Goal: Task Accomplishment & Management: Use online tool/utility

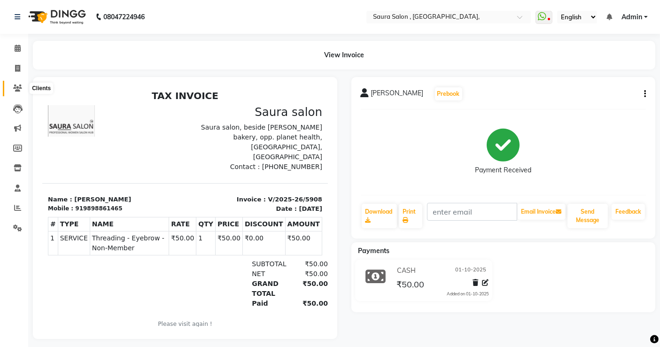
click at [14, 90] on icon at bounding box center [17, 88] width 9 height 7
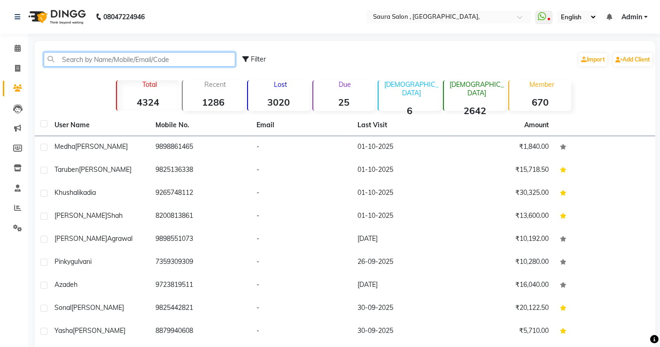
click at [97, 62] on input "text" at bounding box center [140, 59] width 192 height 15
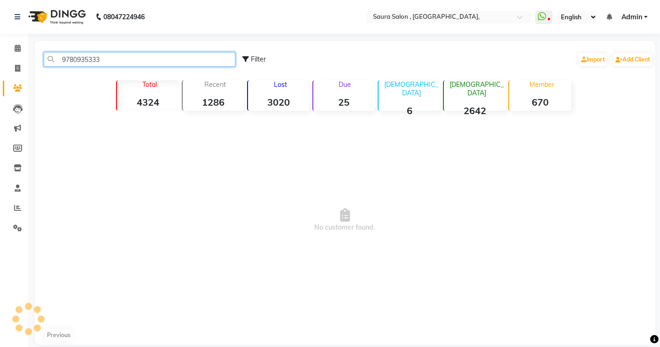
click at [139, 59] on input "9780935333" at bounding box center [140, 59] width 192 height 15
type input "9"
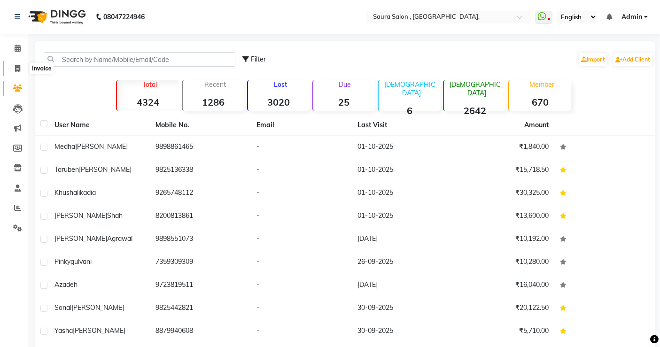
click at [16, 66] on icon at bounding box center [17, 68] width 5 height 7
select select "6963"
select select "service"
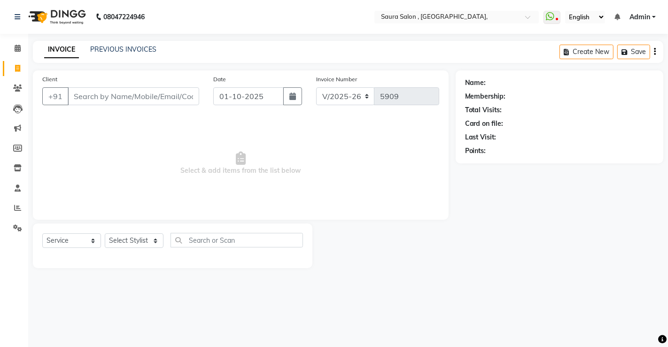
click at [71, 93] on input "Client" at bounding box center [134, 96] width 132 height 18
select select "57428"
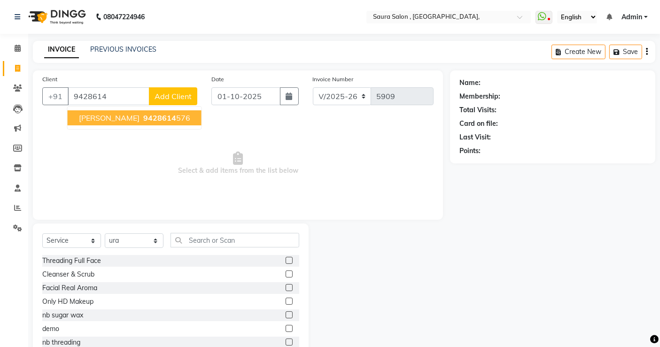
click at [93, 114] on span "[PERSON_NAME]" at bounding box center [109, 117] width 61 height 9
type input "9428614576"
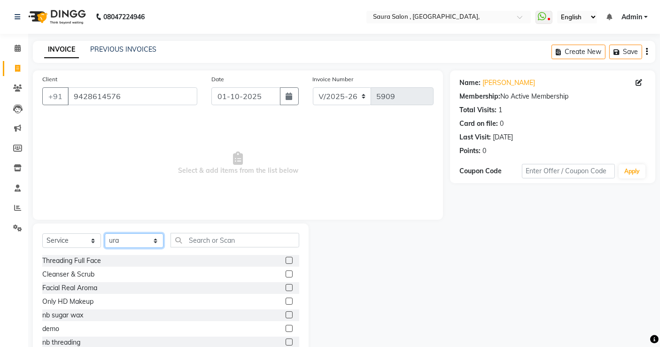
click at [138, 239] on select "Select Stylist archana asha [PERSON_NAME] deepika [PERSON_NAME] [PERSON_NAME] […" at bounding box center [134, 241] width 59 height 15
select select "56817"
click at [105, 234] on select "Select Stylist archana asha [PERSON_NAME] deepika [PERSON_NAME] [PERSON_NAME] […" at bounding box center [134, 241] width 59 height 15
click at [184, 231] on div "Select Service Product Membership Package Voucher Prepaid Gift Card Select Styl…" at bounding box center [171, 293] width 276 height 139
click at [176, 239] on input "text" at bounding box center [235, 240] width 129 height 15
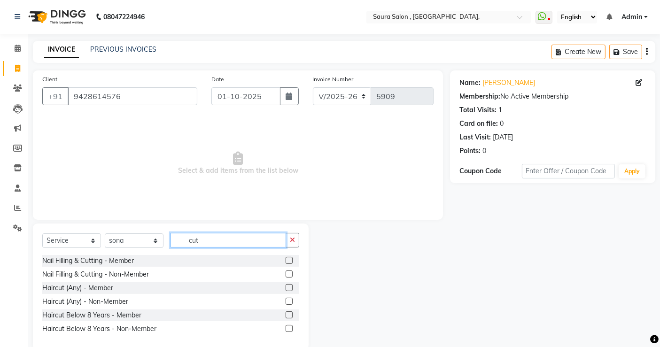
type input "cut"
click at [288, 300] on label at bounding box center [289, 301] width 7 height 7
click at [288, 300] on input "checkbox" at bounding box center [289, 302] width 6 height 6
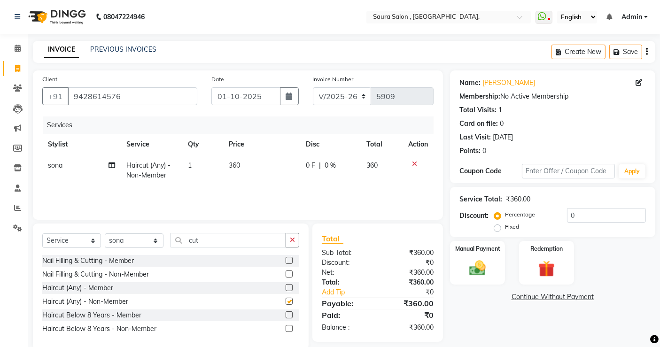
checkbox input "false"
click at [470, 265] on img at bounding box center [478, 269] width 28 height 20
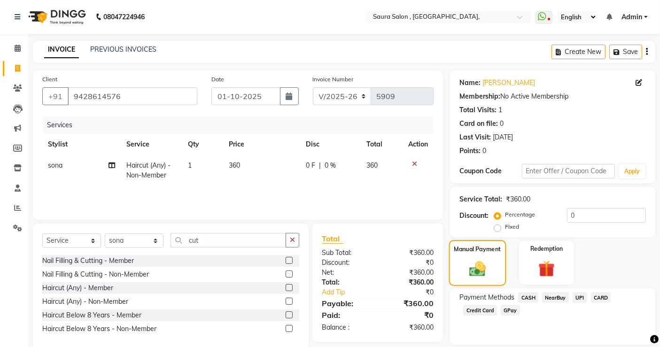
scroll to position [31, 0]
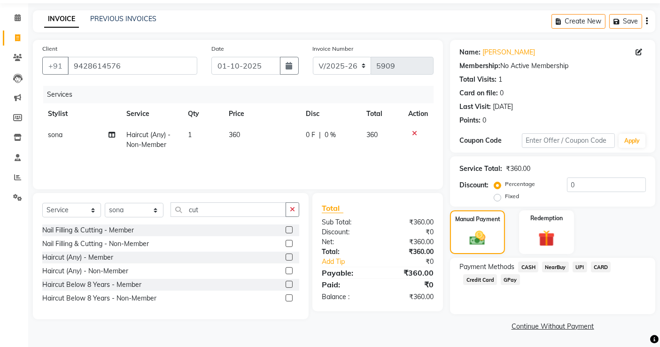
click at [527, 264] on span "CASH" at bounding box center [529, 267] width 20 height 11
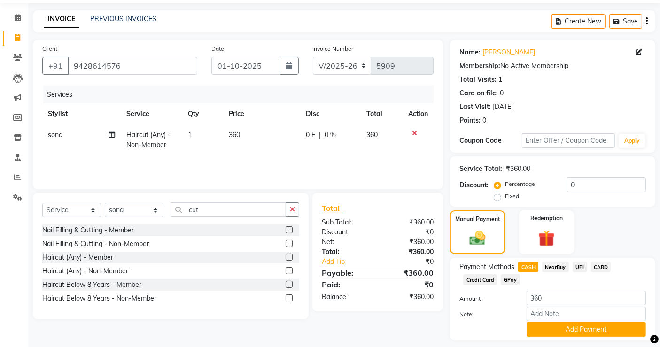
scroll to position [57, 0]
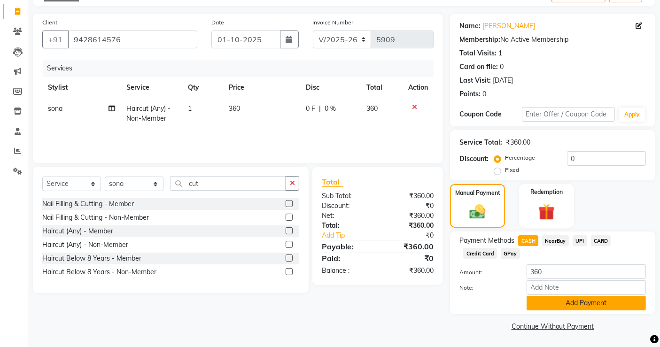
click at [539, 306] on button "Add Payment" at bounding box center [586, 303] width 119 height 15
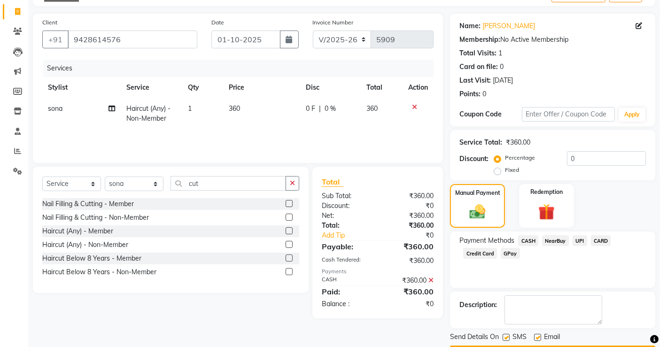
scroll to position [83, 0]
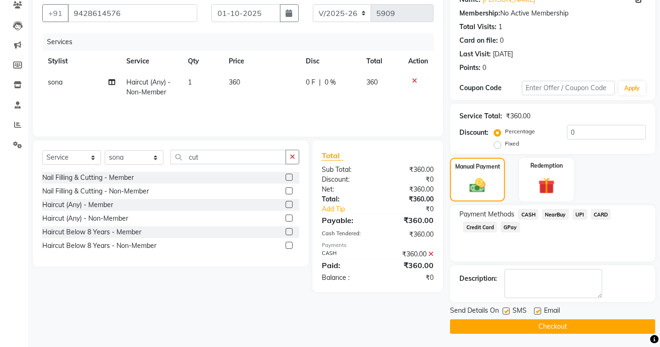
click at [537, 327] on button "Checkout" at bounding box center [552, 327] width 205 height 15
